Goal: Find specific page/section: Find specific page/section

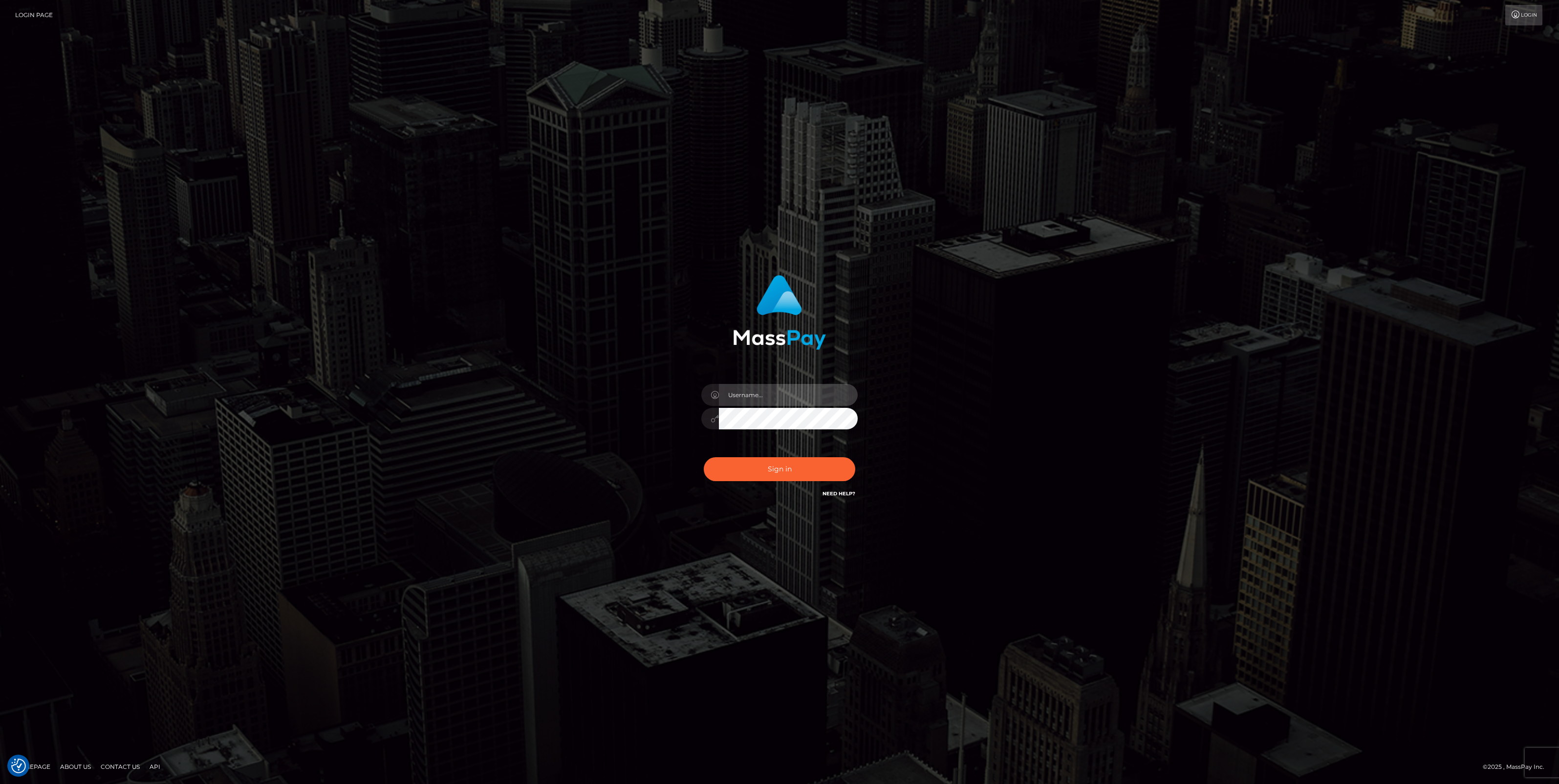
type input "jlo"
click at [768, 471] on button "Sign in" at bounding box center [780, 469] width 151 height 24
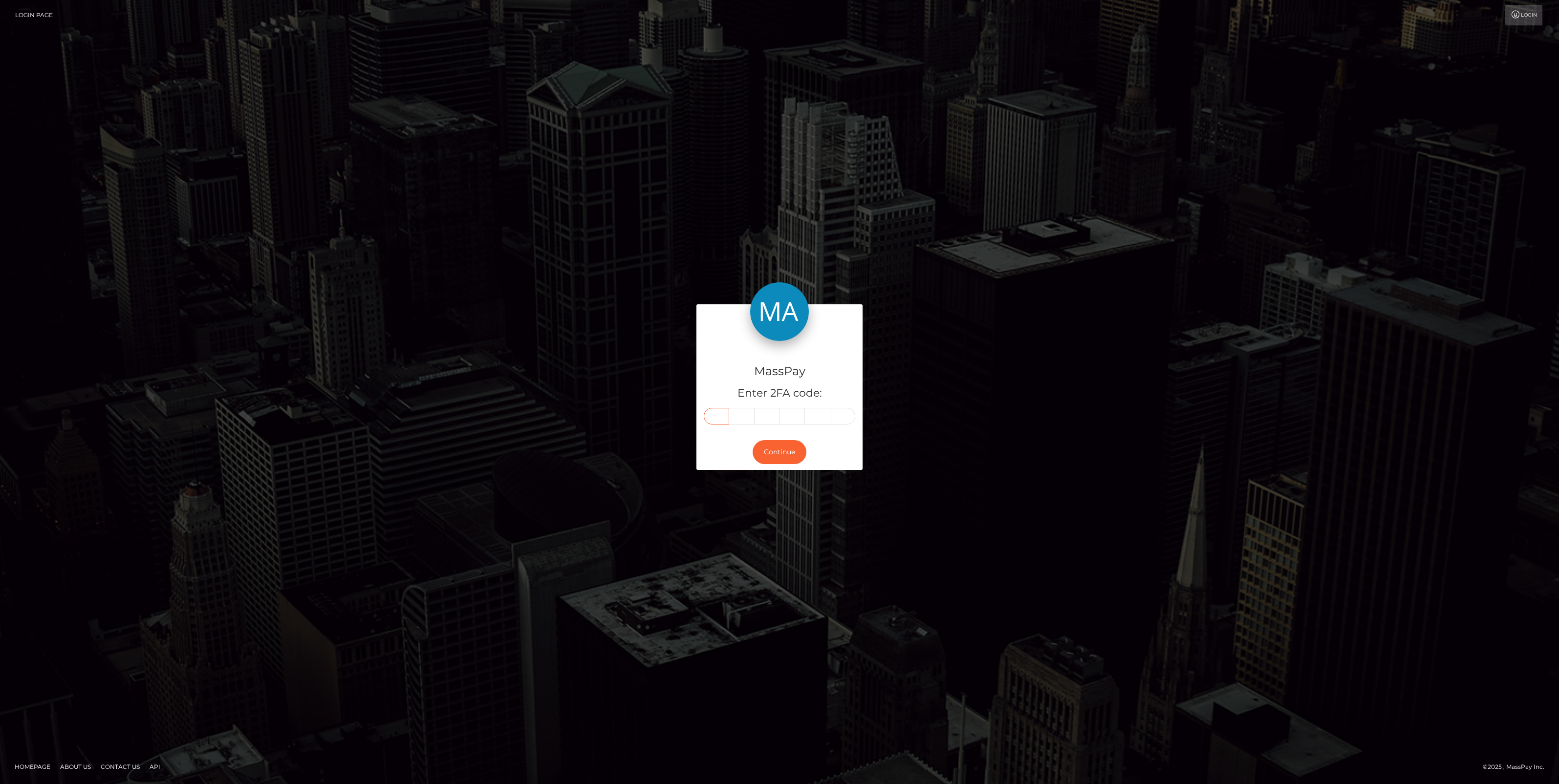
paste input "4"
type input "4"
type input "6"
type input "7"
type input "6"
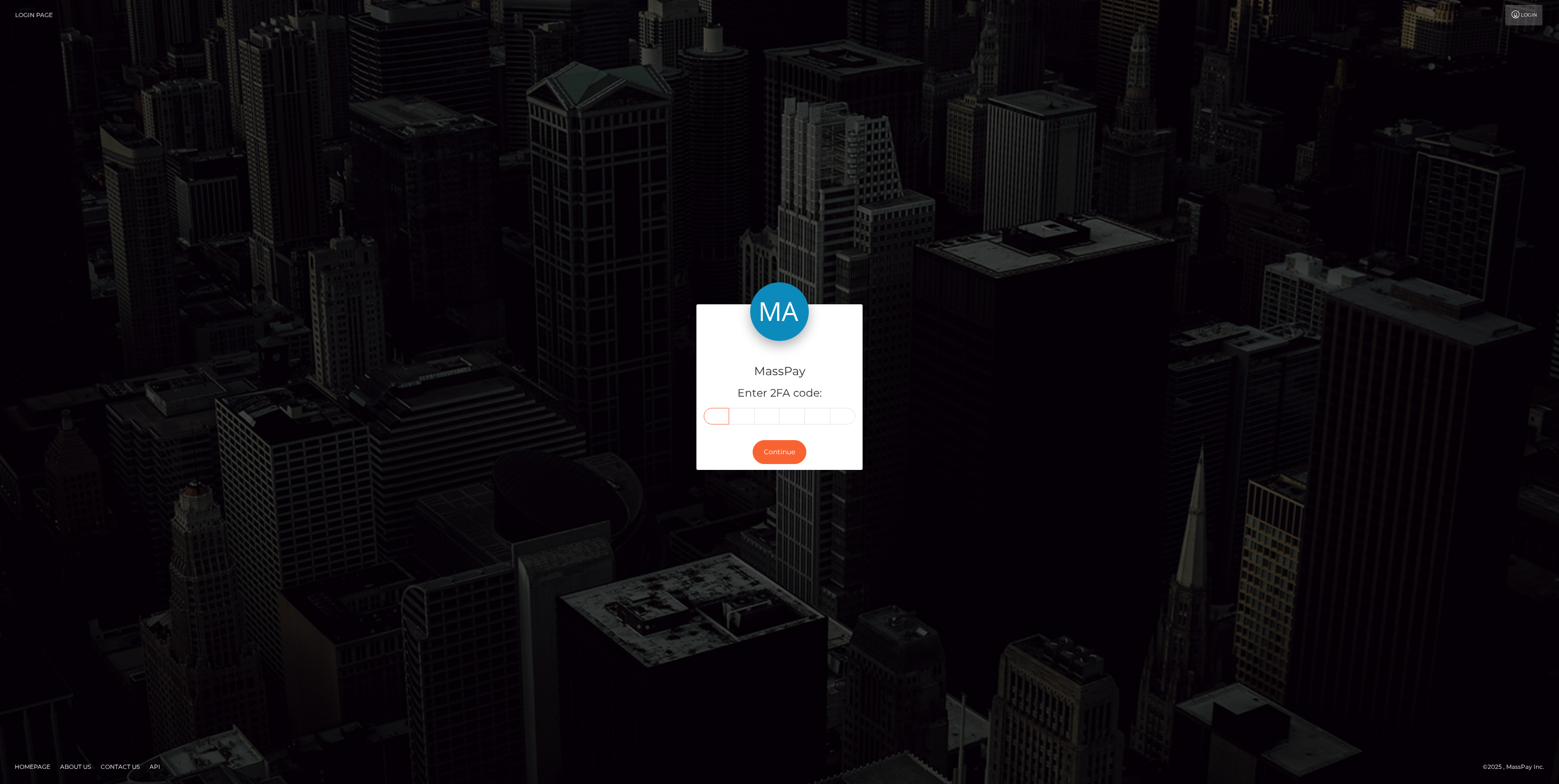
type input "9"
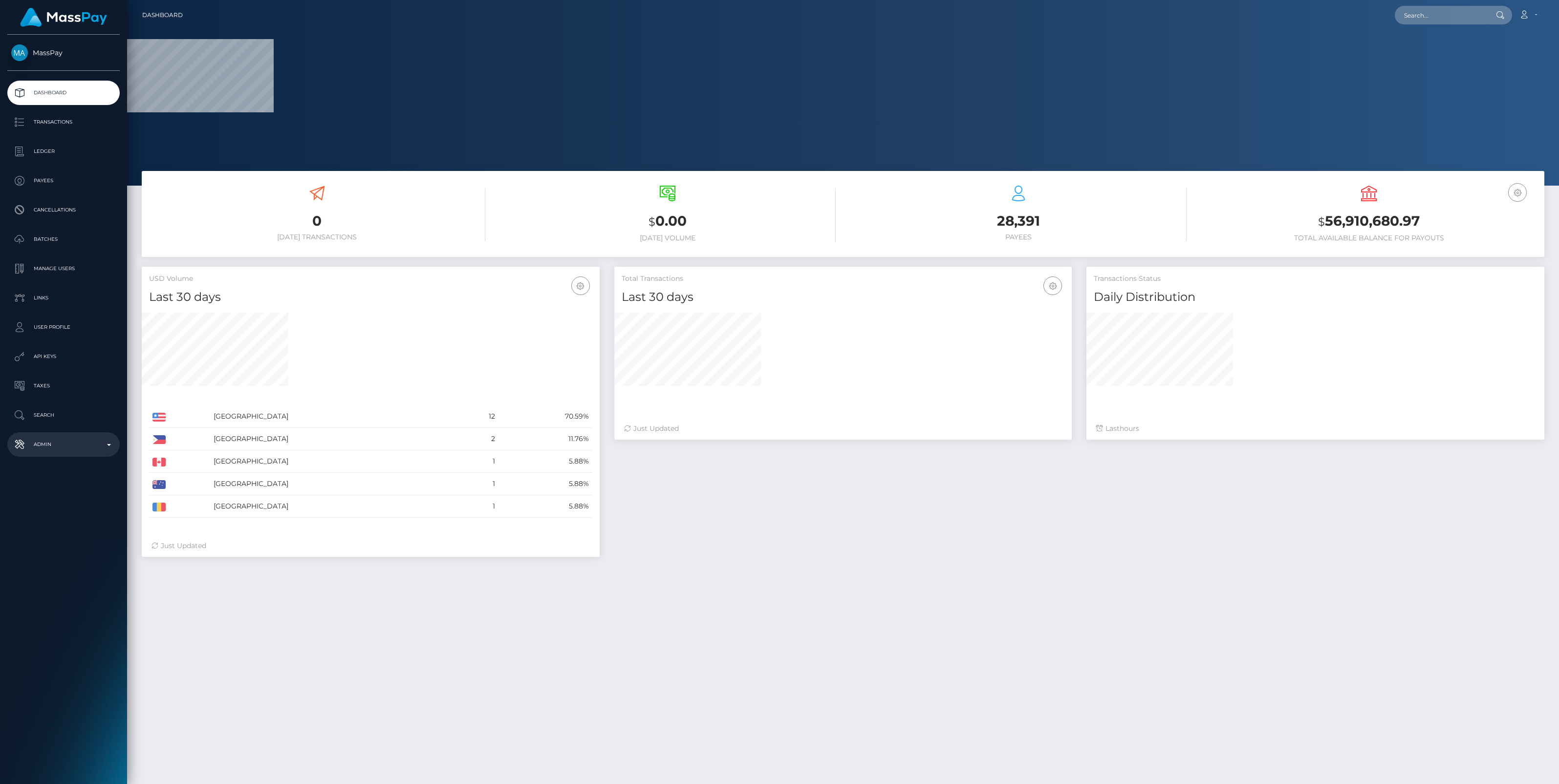
click at [111, 445] on p "Admin" at bounding box center [63, 444] width 105 height 14
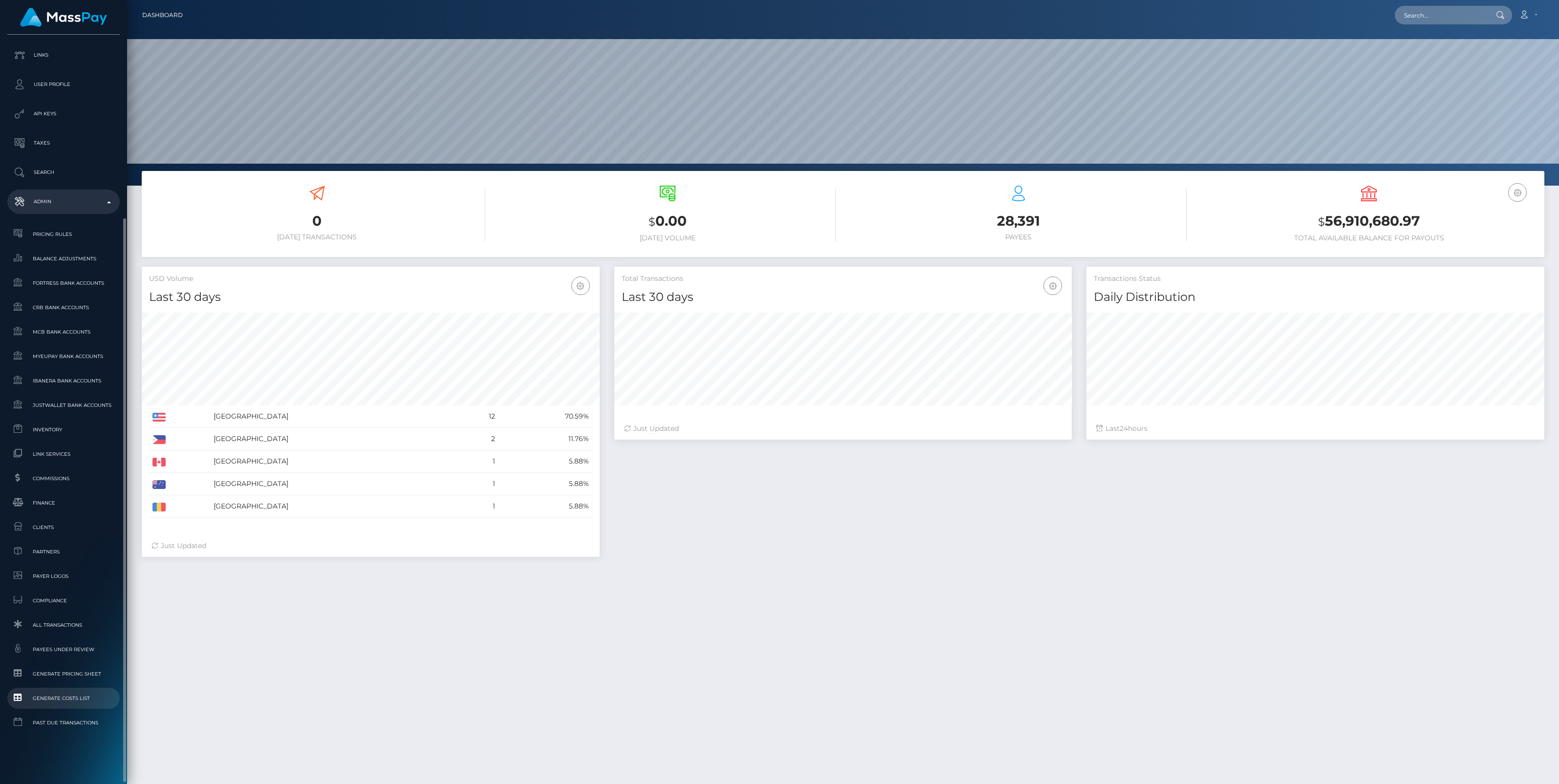
scroll to position [172, 458]
click at [42, 524] on span "Clients" at bounding box center [63, 528] width 105 height 11
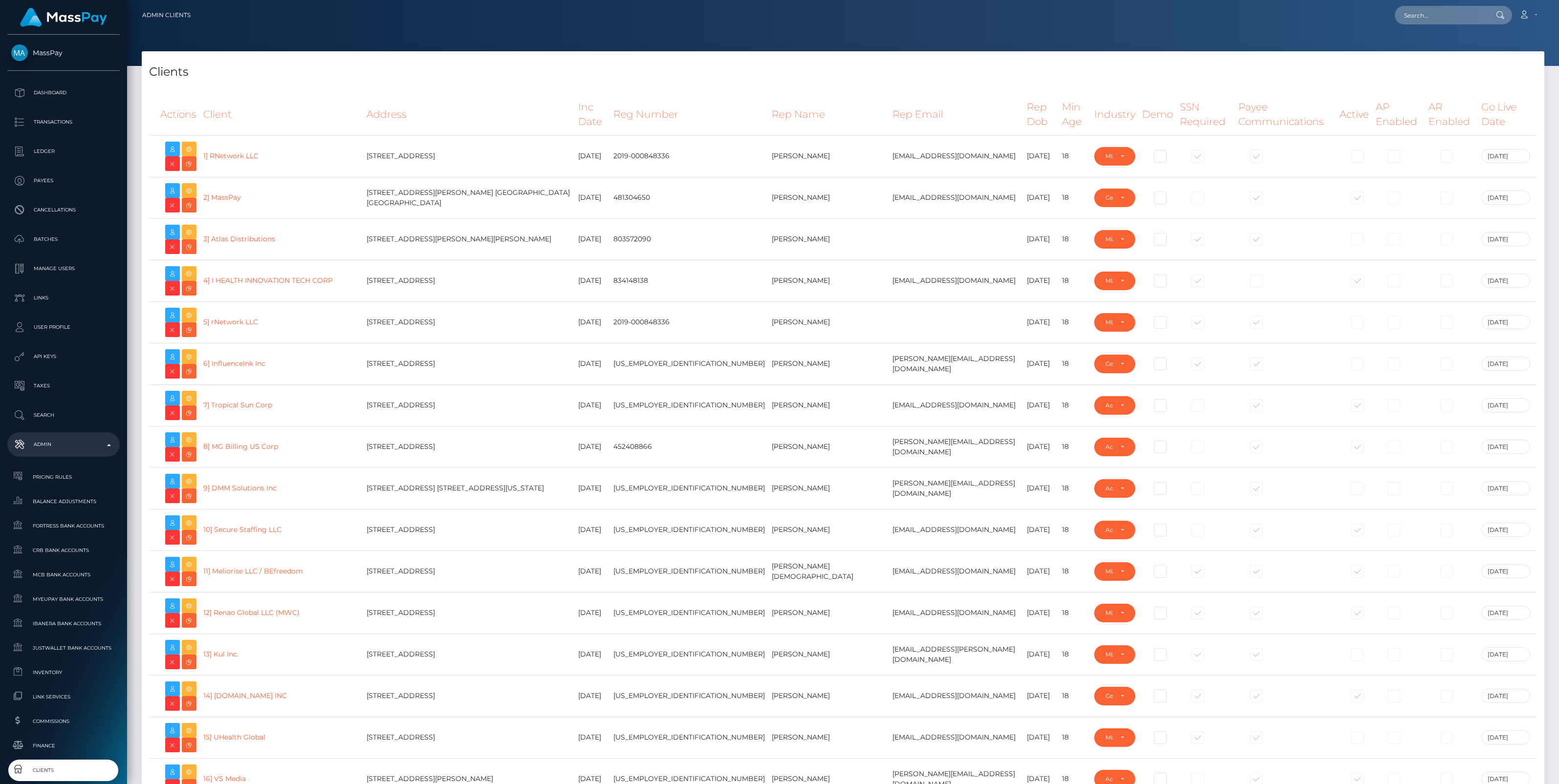
select select "223"
click at [597, 74] on h4 "Clients" at bounding box center [843, 72] width 1388 height 17
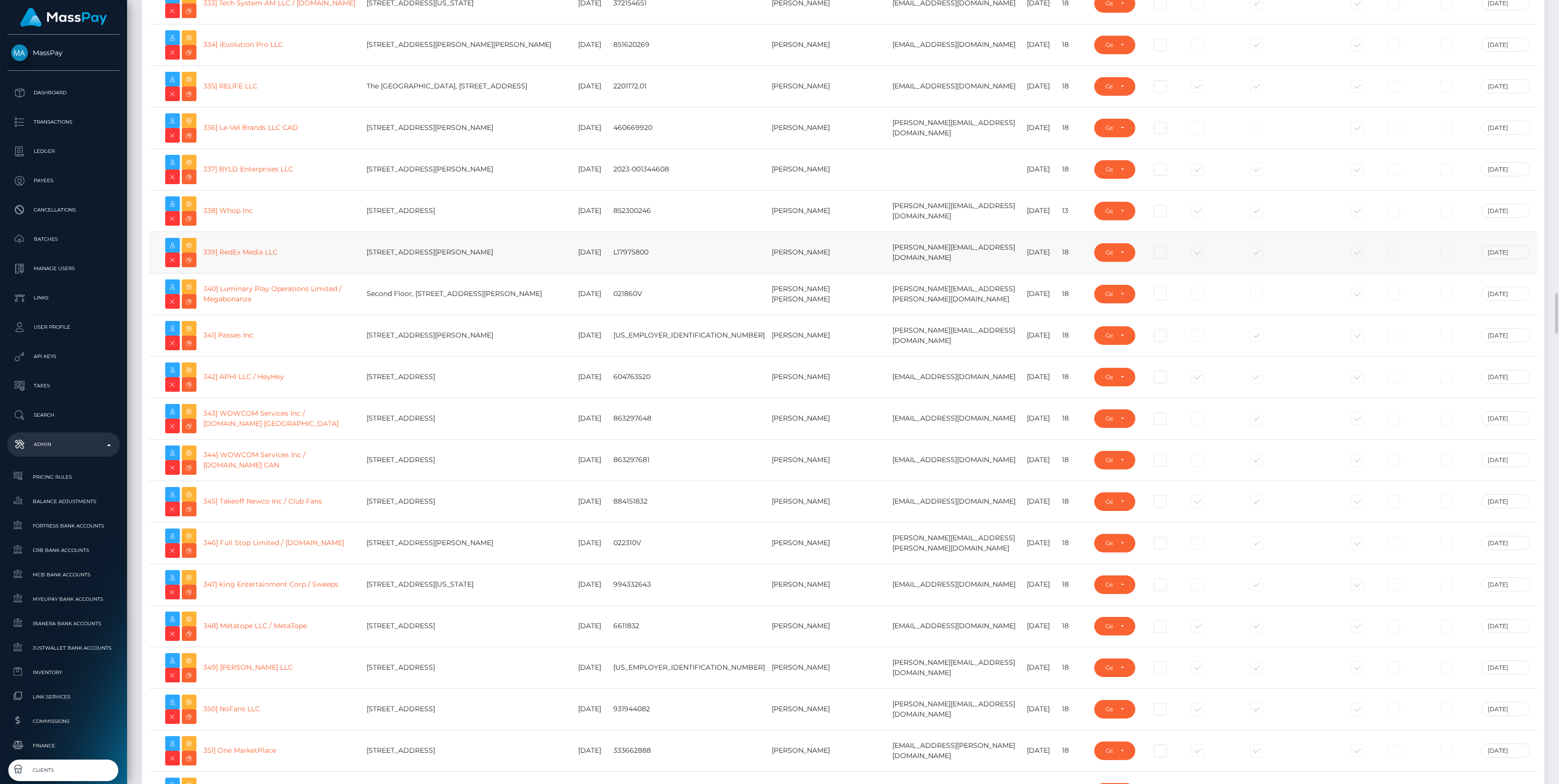
scroll to position [12988, 0]
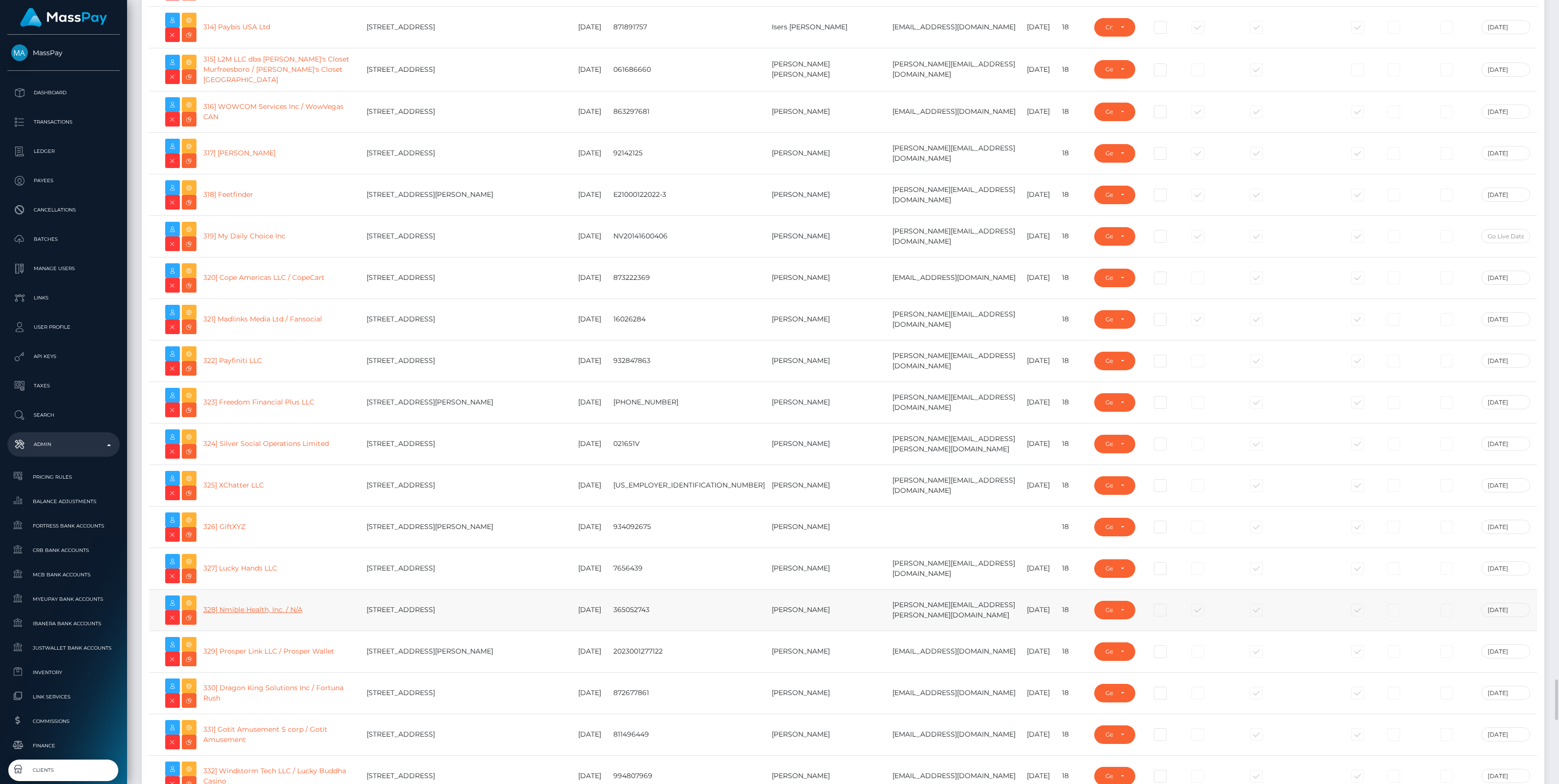
click at [270, 614] on link "328] Nmible Health, Inc. / N/A" at bounding box center [253, 609] width 99 height 9
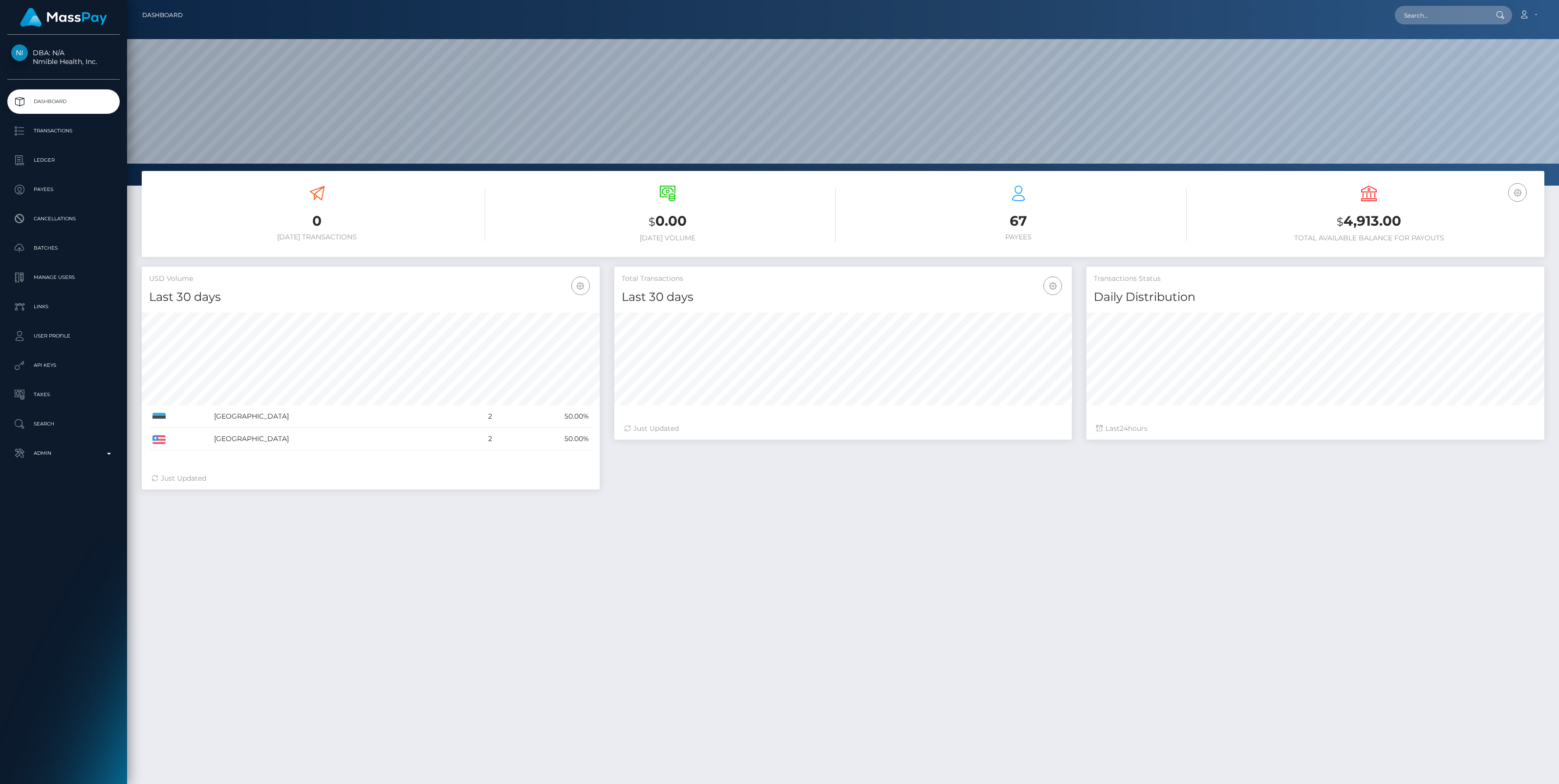
scroll to position [172, 458]
click at [46, 160] on p "Ledger" at bounding box center [63, 160] width 105 height 14
